Goal: Task Accomplishment & Management: Manage account settings

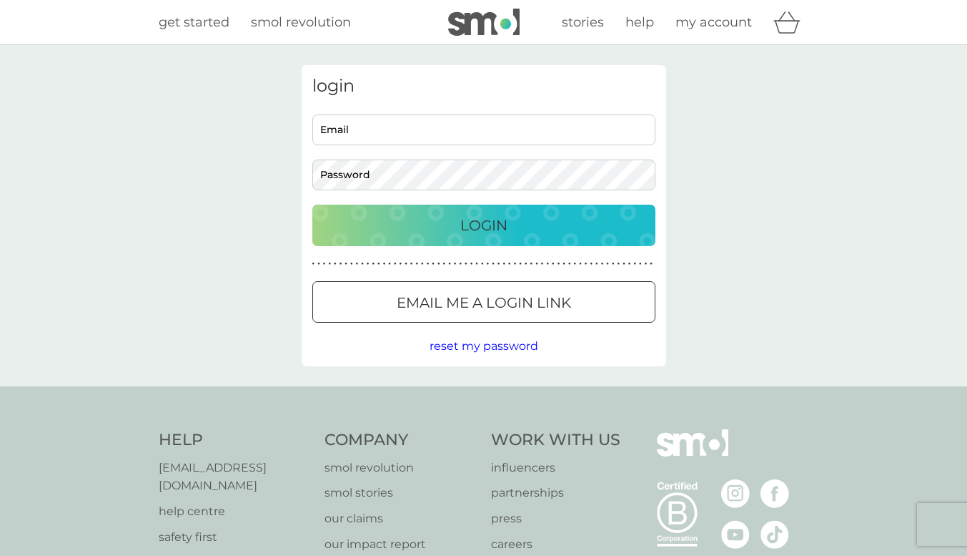
type input "[EMAIL_ADDRESS][DOMAIN_NAME]"
click at [485, 223] on p "Login" at bounding box center [483, 225] width 47 height 23
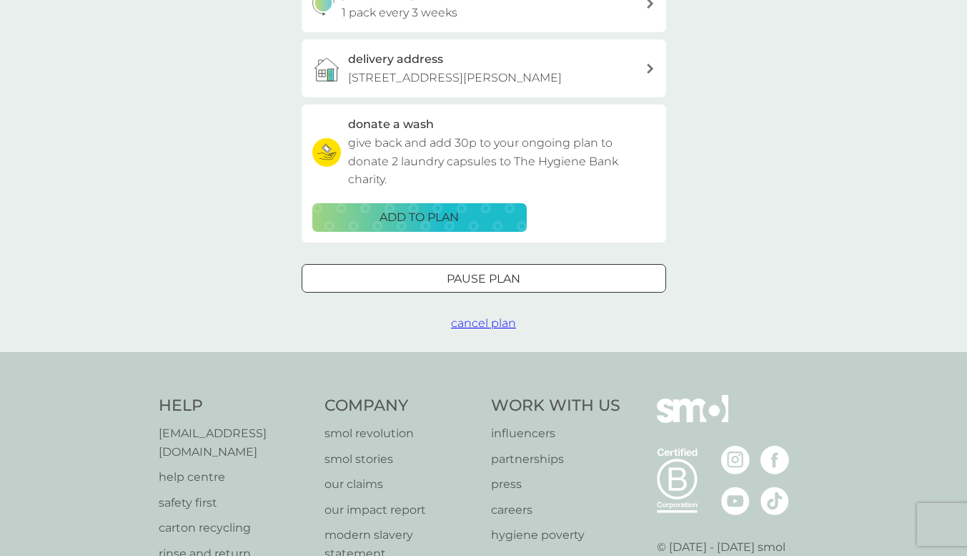
scroll to position [387, 0]
